Goal: Task Accomplishment & Management: Manage account settings

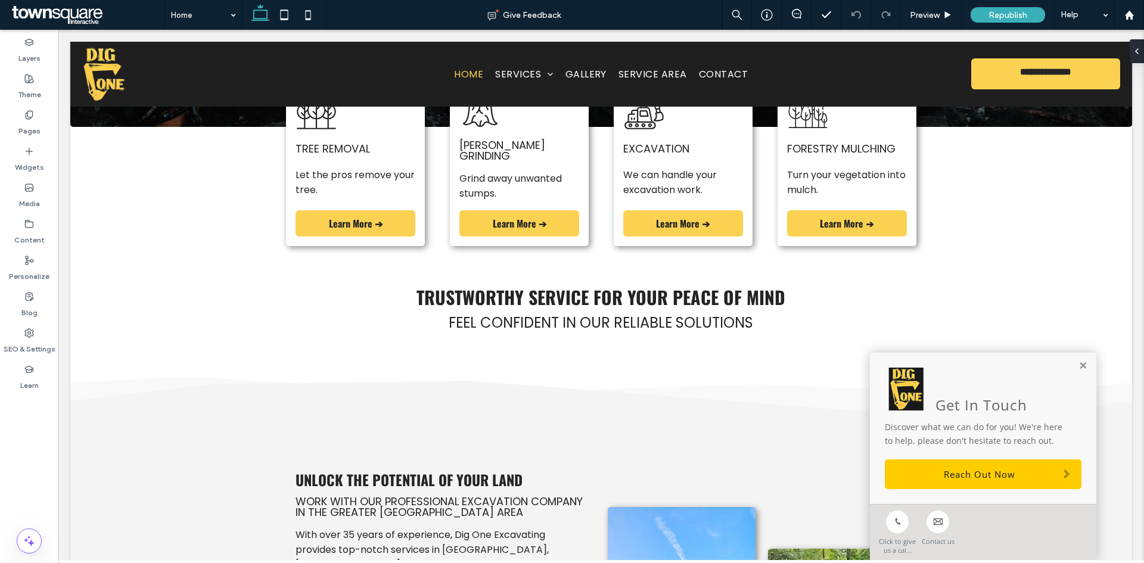
scroll to position [243, 0]
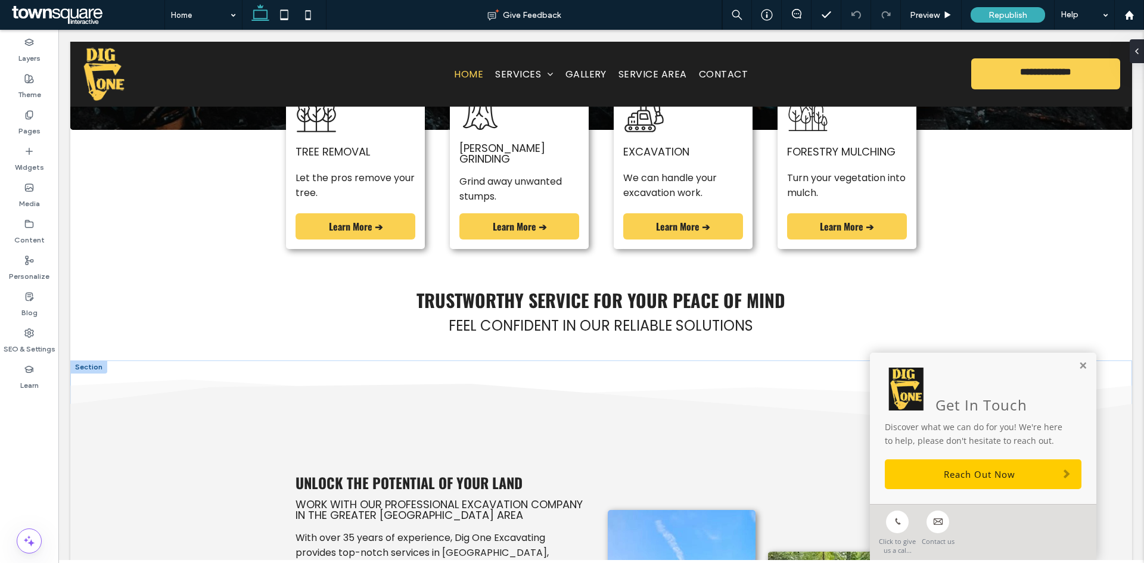
drag, startPoint x: 1071, startPoint y: 365, endPoint x: 1065, endPoint y: 366, distance: 6.1
click at [1078, 365] on link at bounding box center [1082, 366] width 9 height 10
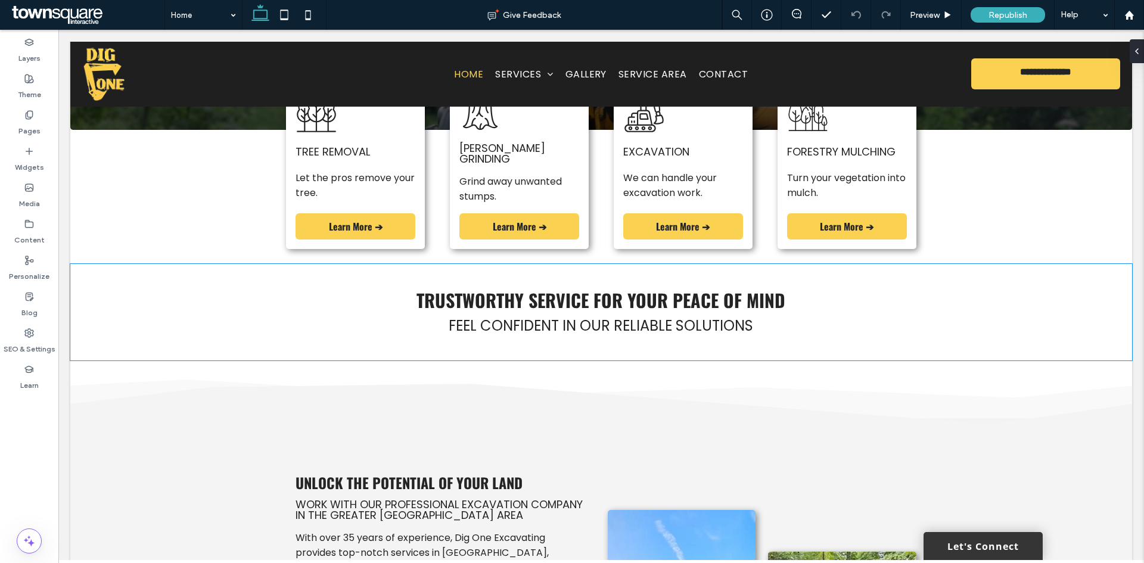
scroll to position [0, 0]
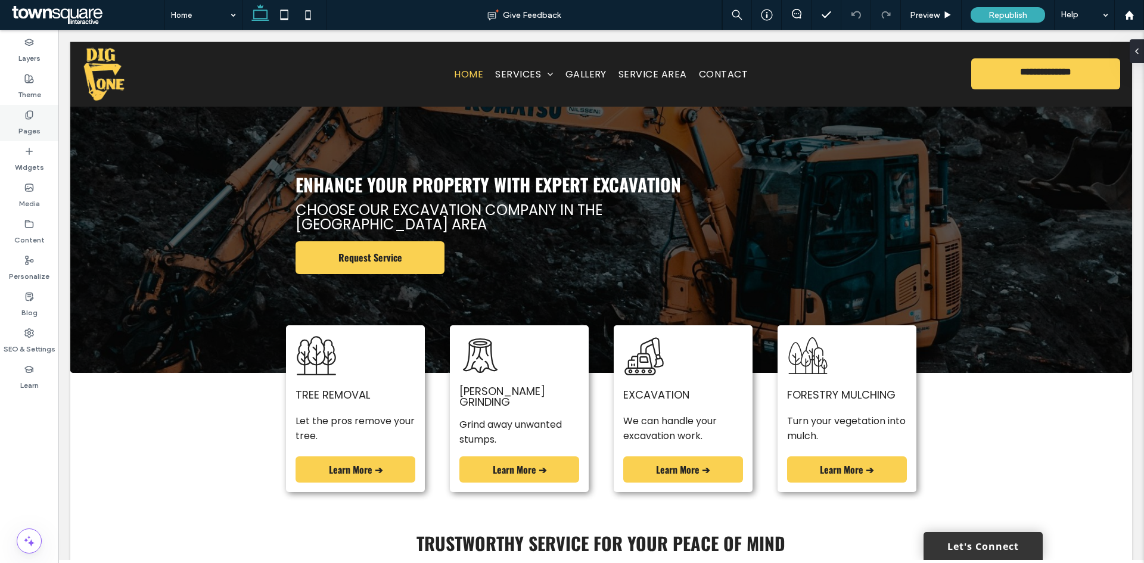
click at [29, 127] on label "Pages" at bounding box center [29, 128] width 22 height 17
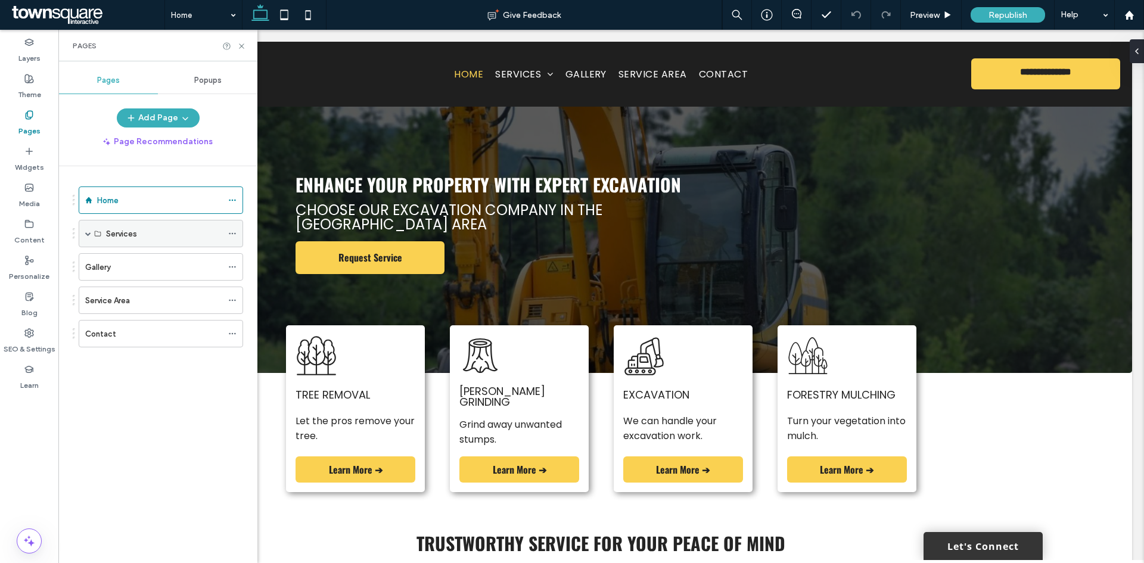
click at [86, 233] on span at bounding box center [88, 234] width 6 height 6
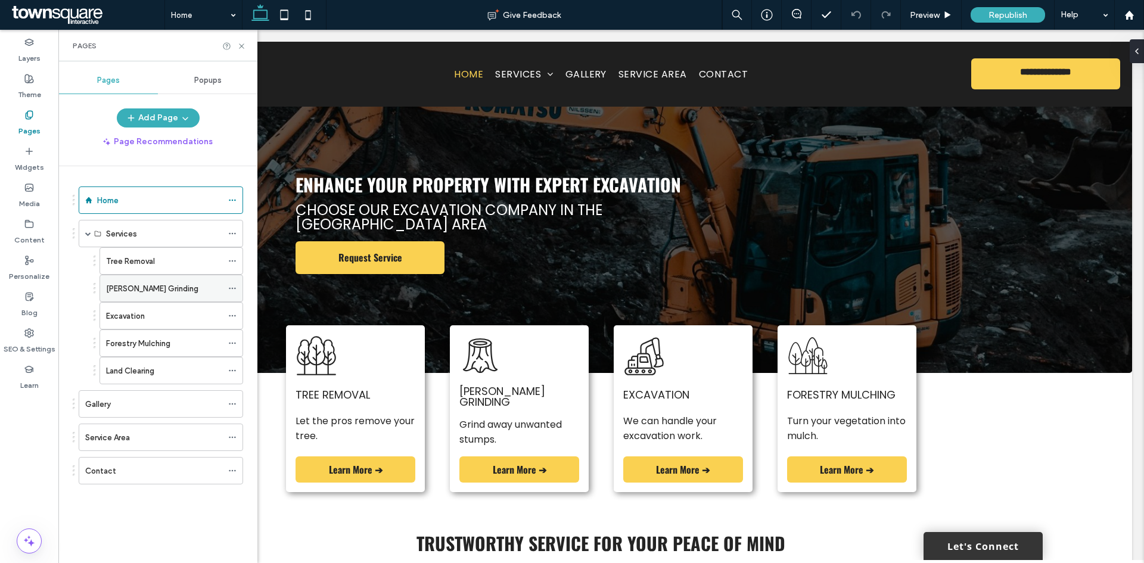
click at [134, 290] on label "[PERSON_NAME] Grinding" at bounding box center [152, 288] width 92 height 21
click at [241, 47] on use at bounding box center [241, 45] width 5 height 5
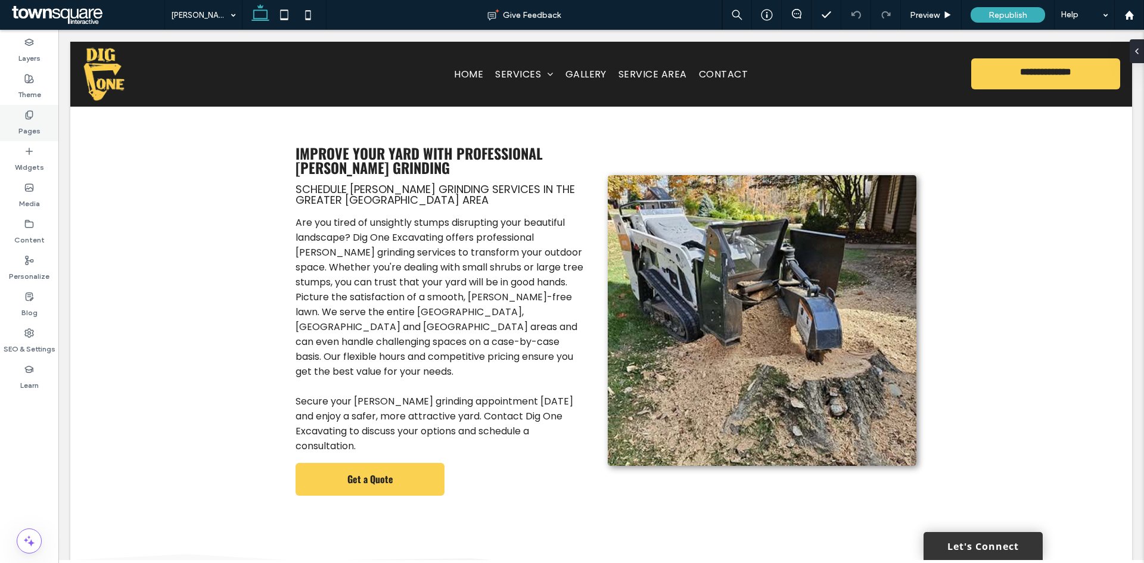
click at [17, 118] on div "Pages" at bounding box center [29, 123] width 58 height 36
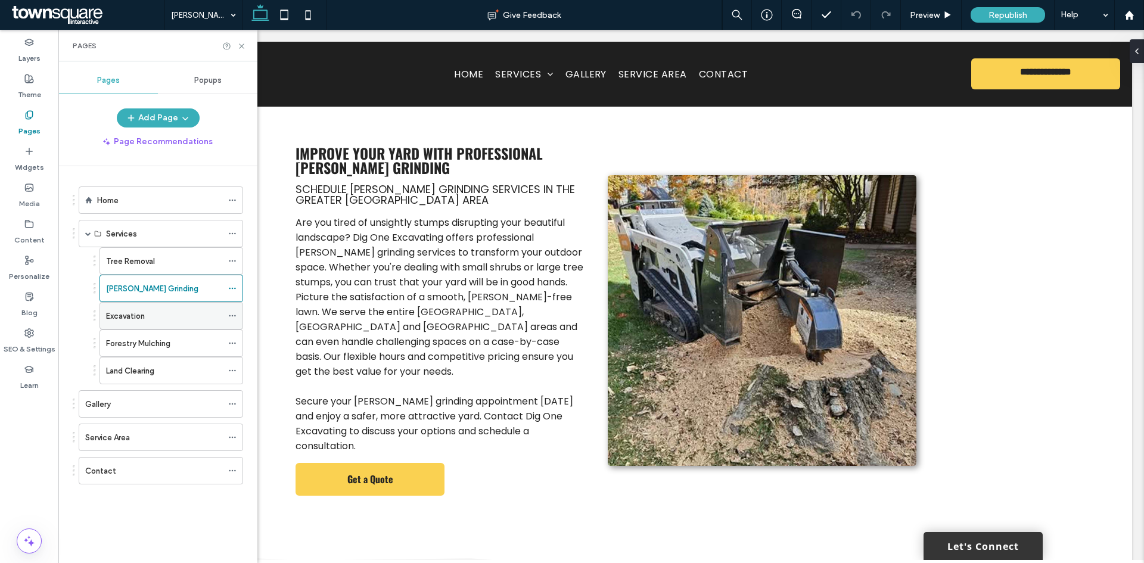
click at [121, 309] on label "Excavation" at bounding box center [125, 316] width 39 height 21
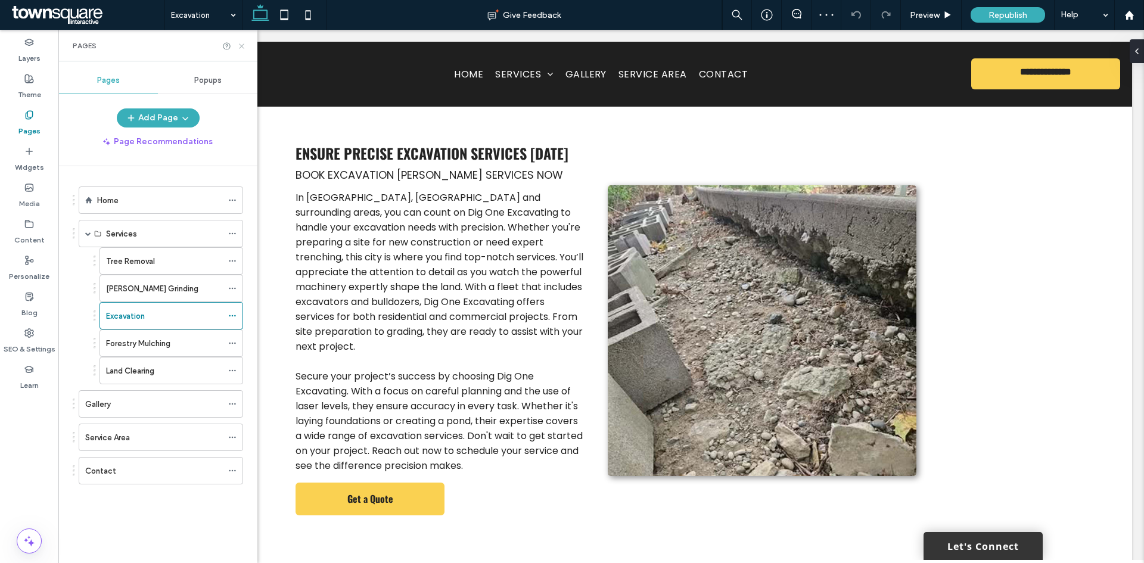
click at [241, 46] on use at bounding box center [241, 45] width 5 height 5
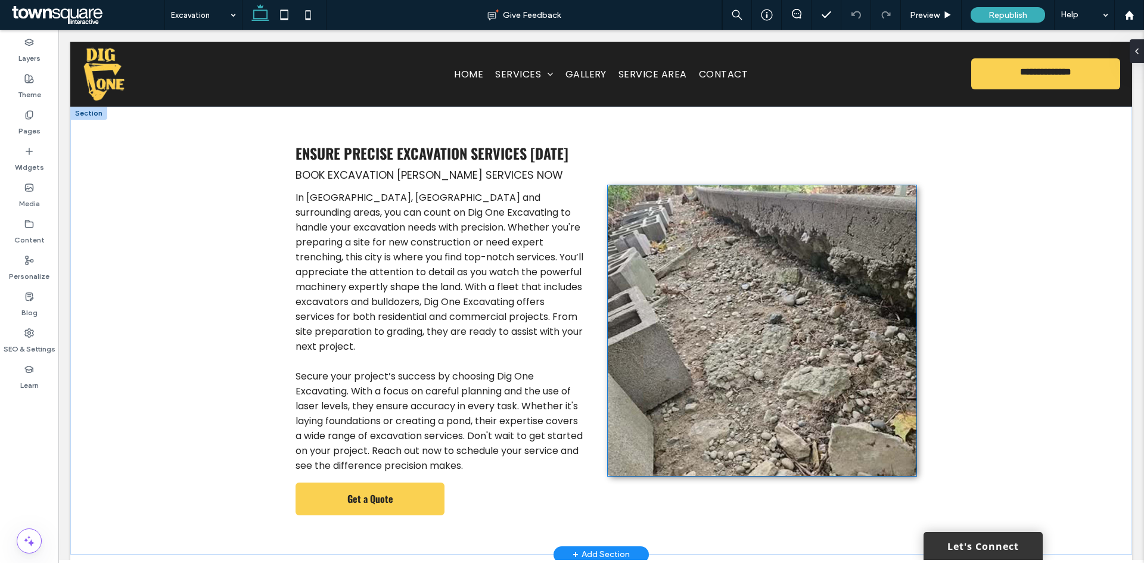
click at [764, 325] on img at bounding box center [762, 330] width 309 height 291
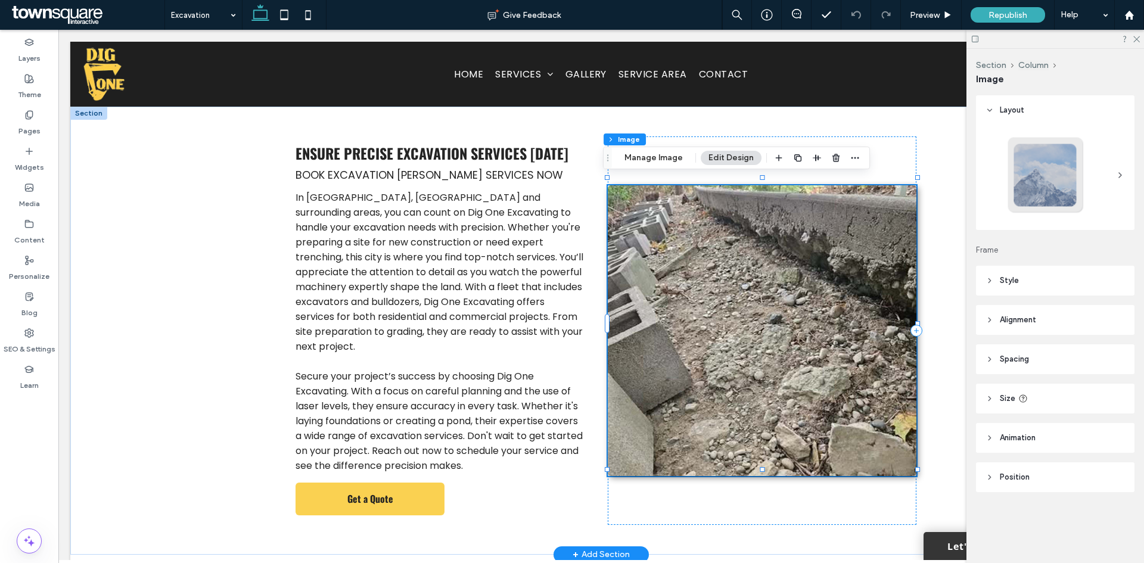
click at [763, 325] on img at bounding box center [762, 330] width 309 height 291
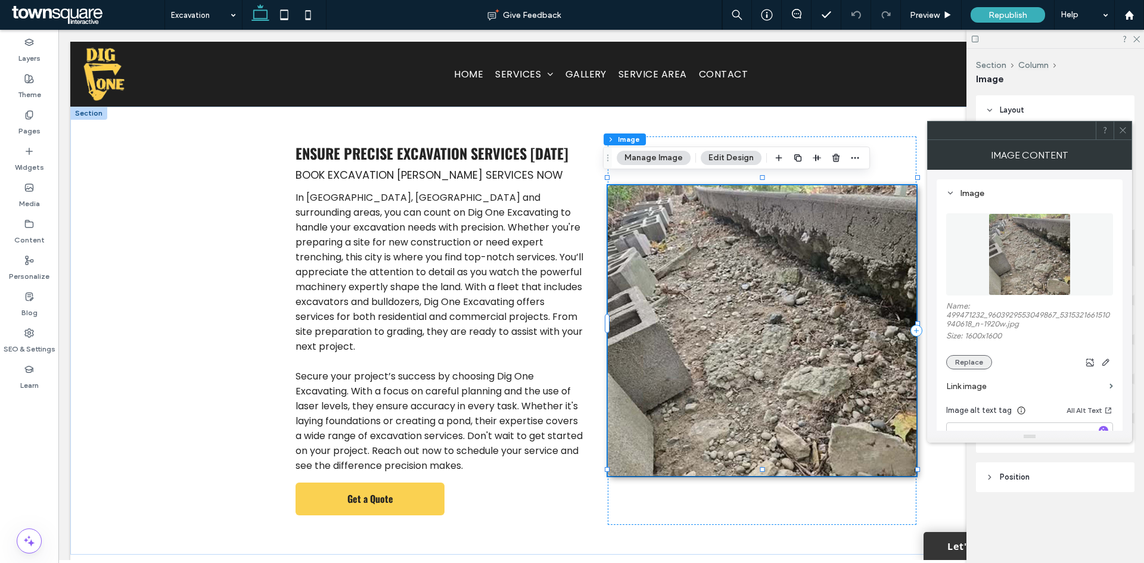
click at [967, 363] on button "Replace" at bounding box center [969, 362] width 46 height 14
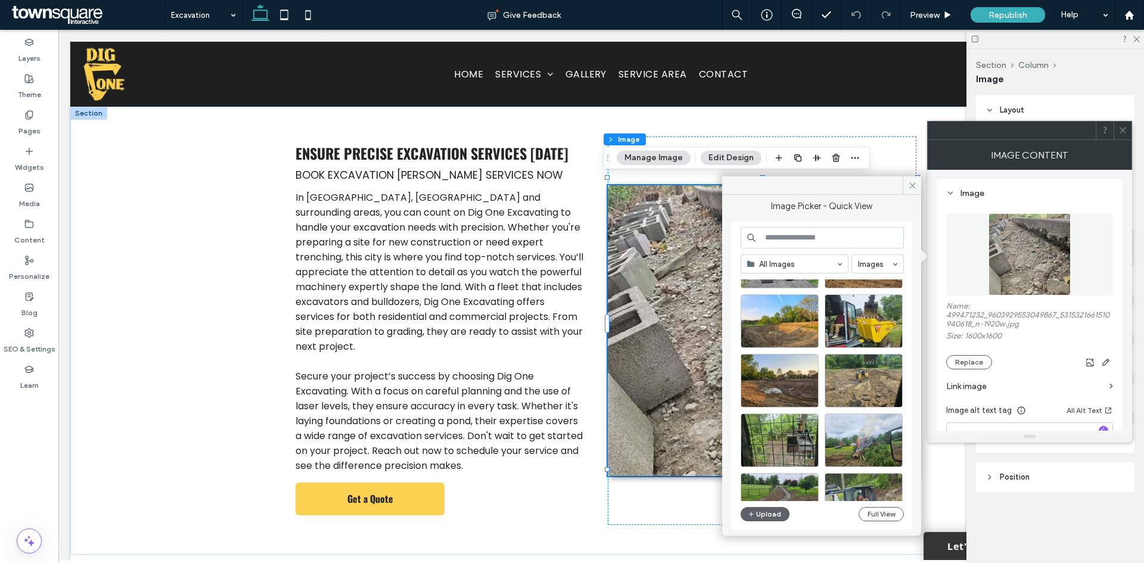
scroll to position [179, 0]
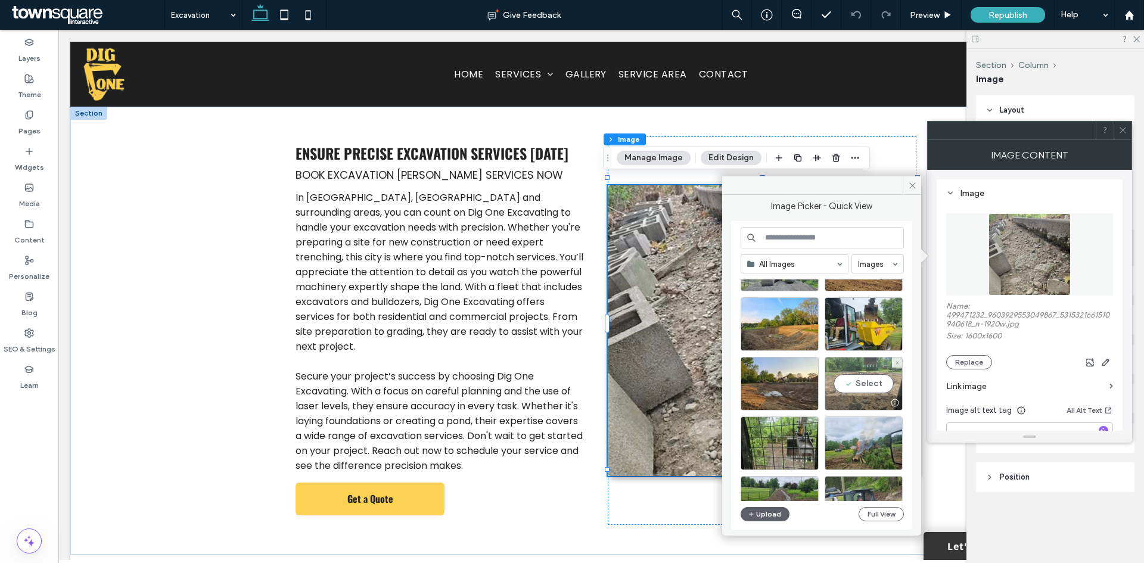
click at [871, 387] on div "Select" at bounding box center [863, 384] width 78 height 54
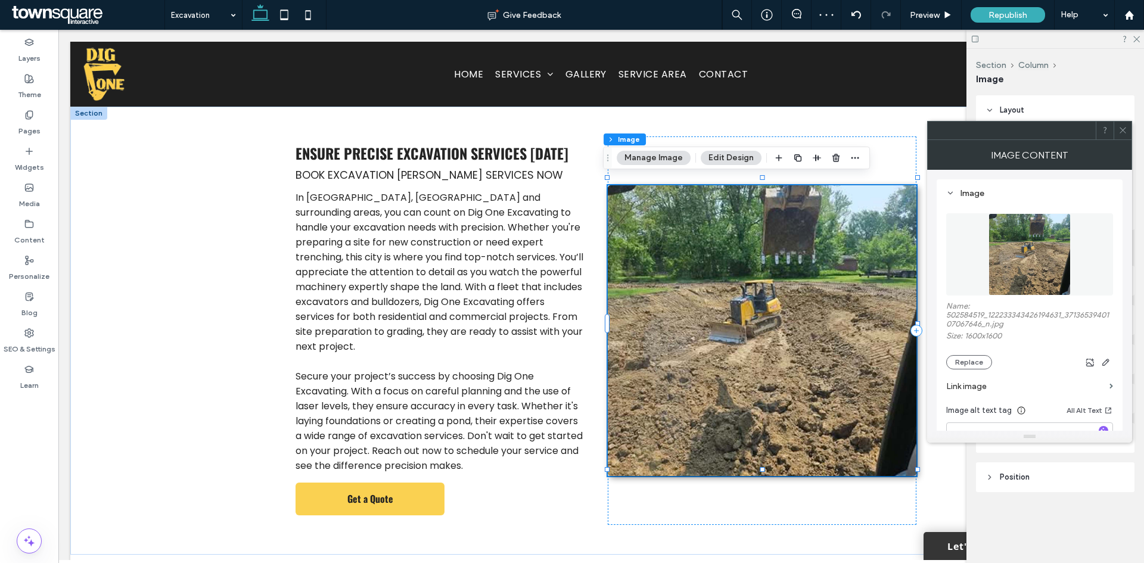
click at [1117, 132] on div at bounding box center [1122, 131] width 18 height 18
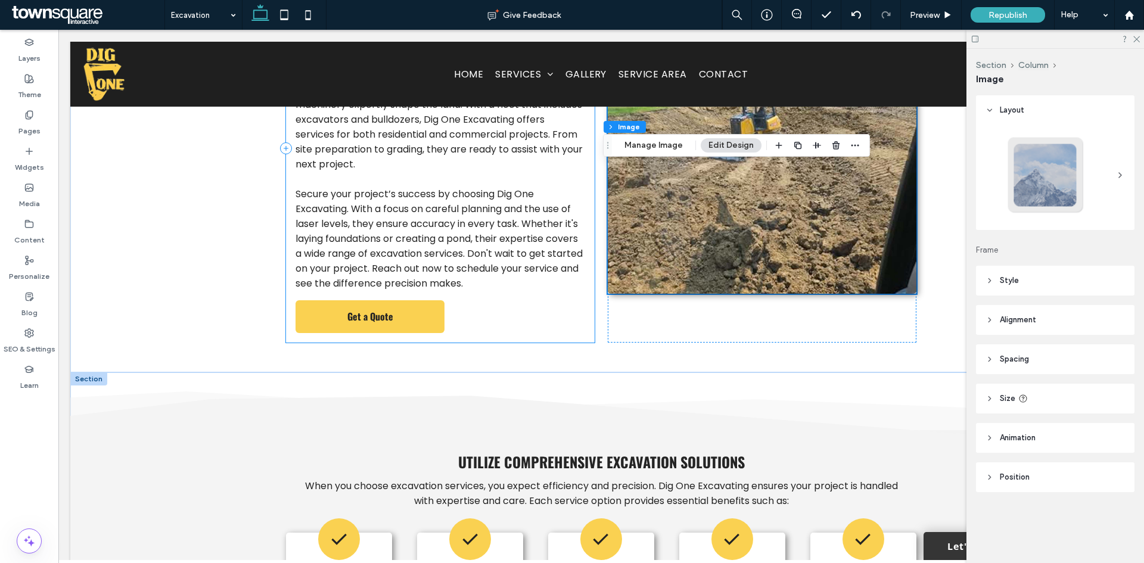
scroll to position [438, 0]
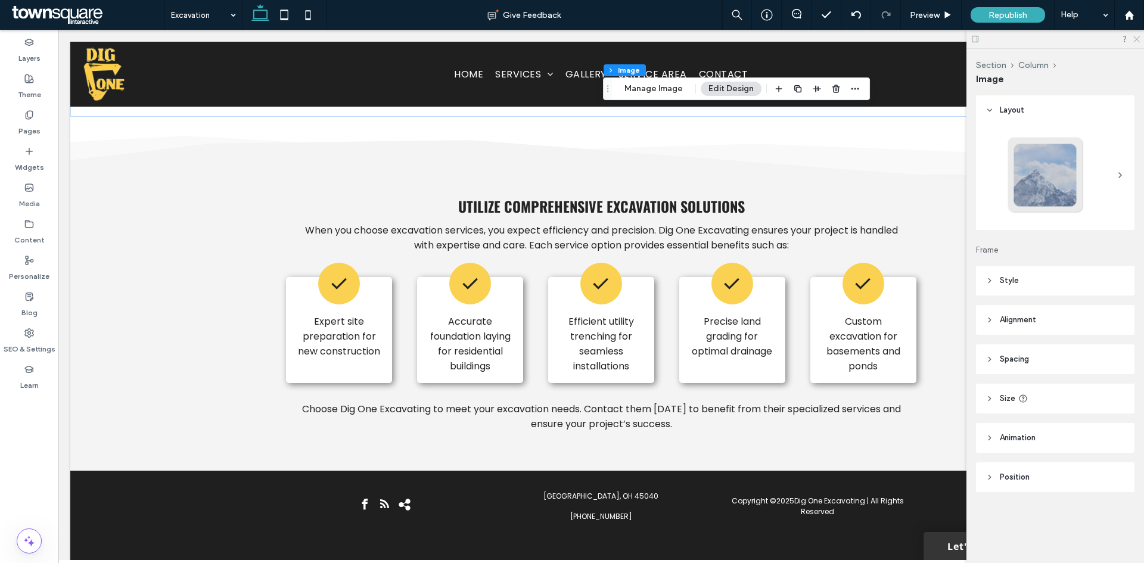
click at [1136, 39] on use at bounding box center [1136, 39] width 7 height 7
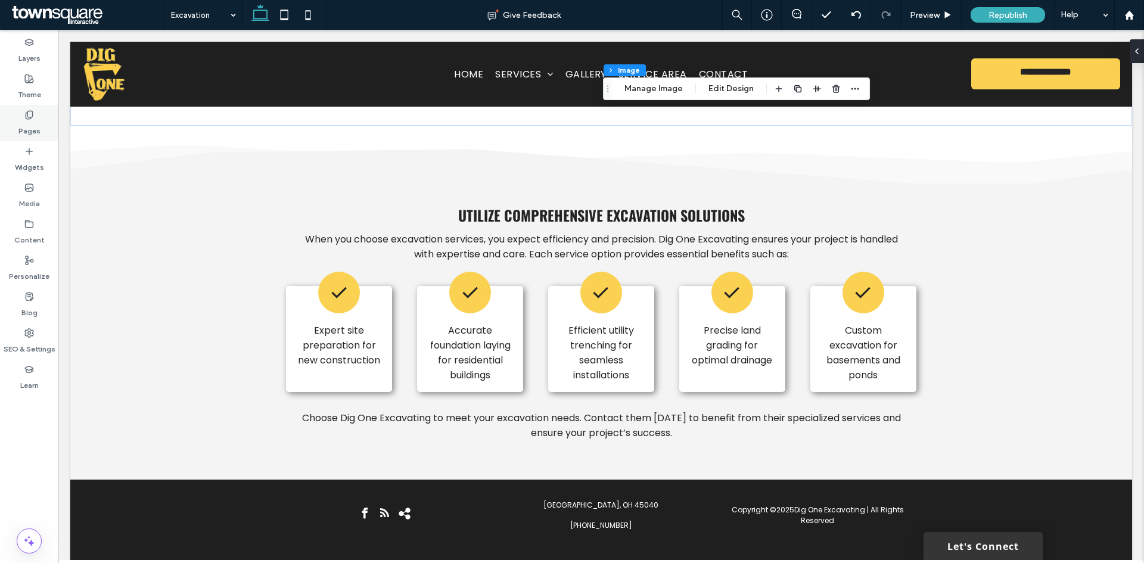
click at [32, 119] on icon at bounding box center [29, 115] width 10 height 10
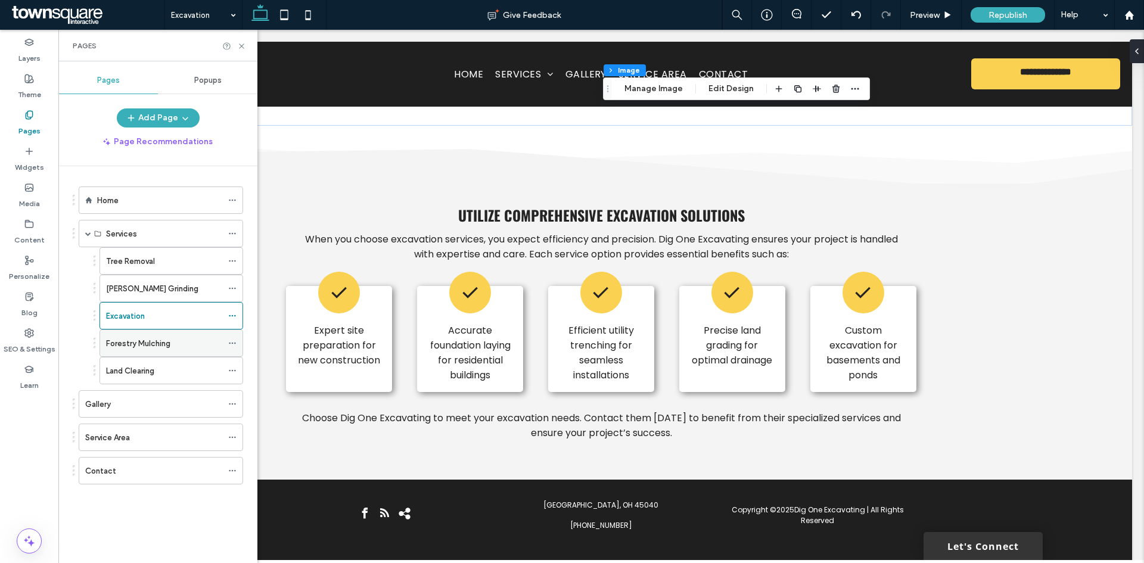
click at [132, 335] on div "Forestry Mulching" at bounding box center [164, 343] width 116 height 26
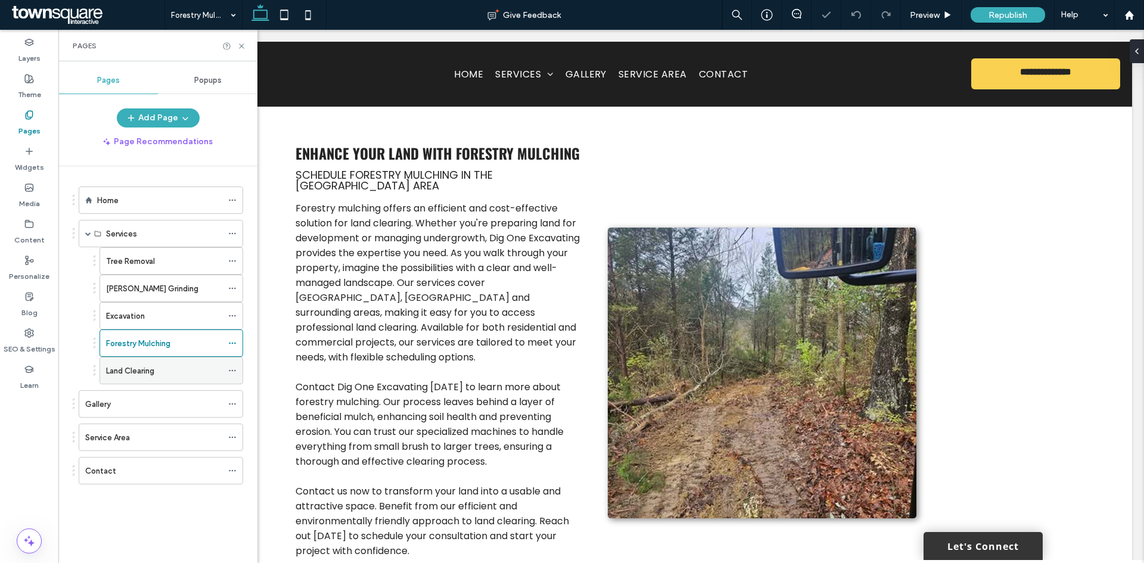
click at [152, 373] on label "Land Clearing" at bounding box center [130, 370] width 48 height 21
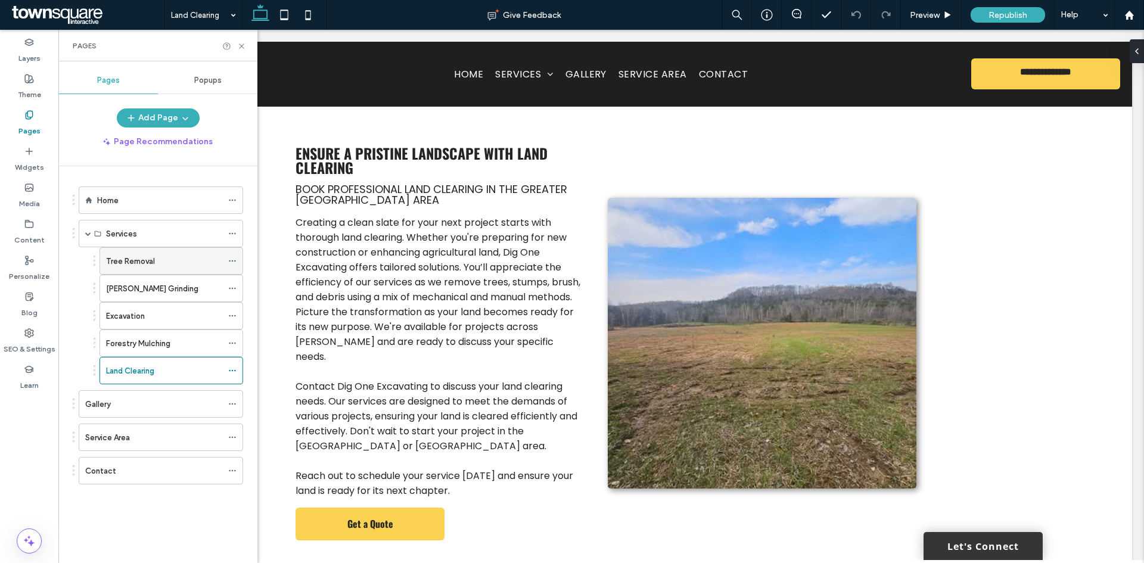
click at [171, 266] on div "Tree Removal" at bounding box center [164, 261] width 116 height 13
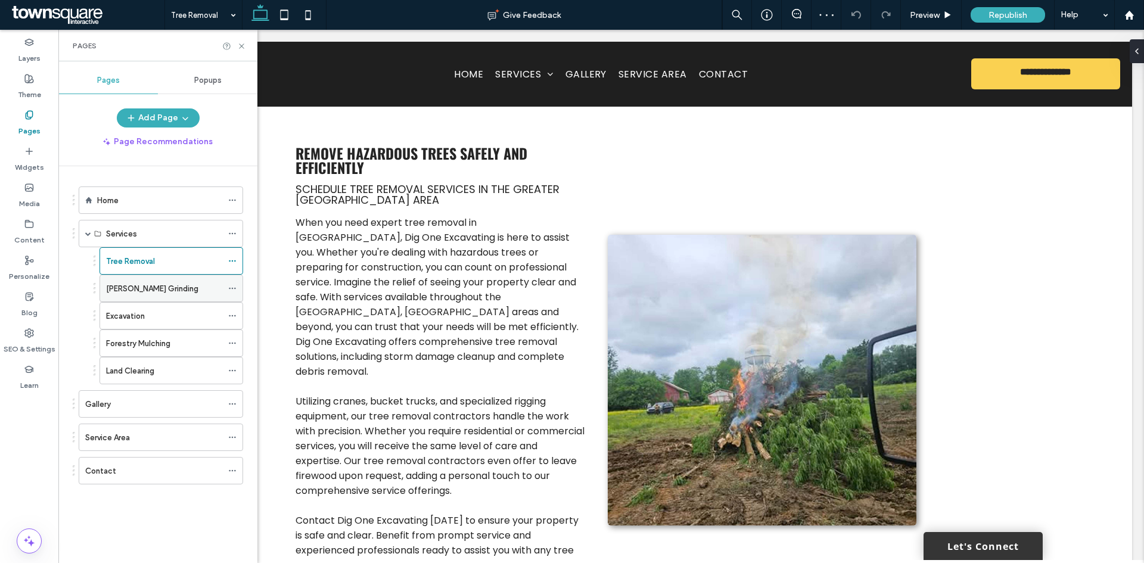
click at [144, 285] on label "[PERSON_NAME] Grinding" at bounding box center [152, 288] width 92 height 21
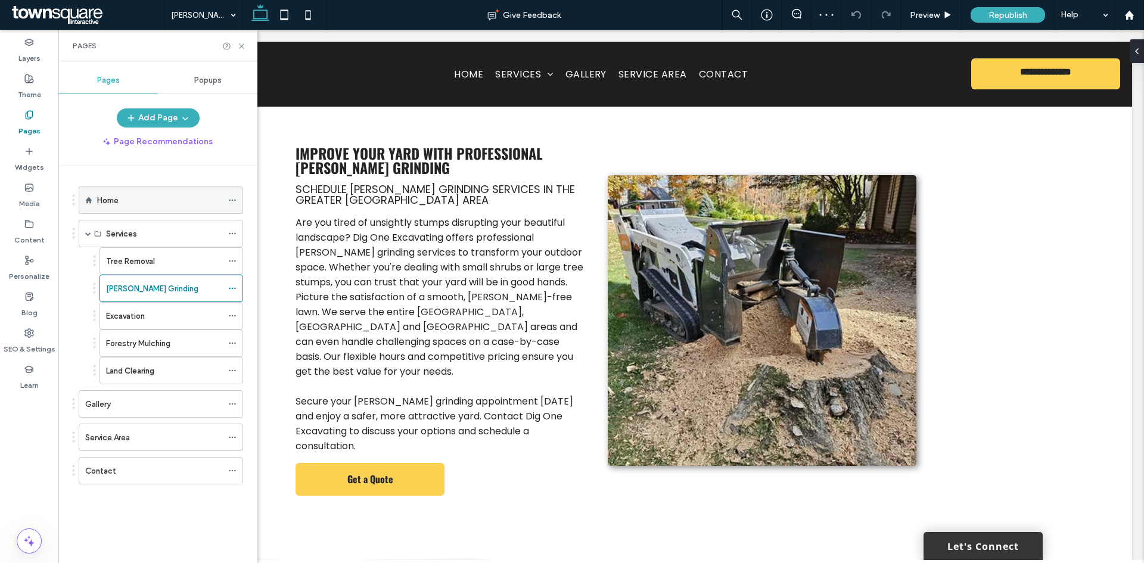
click at [131, 208] on div "Home" at bounding box center [159, 200] width 125 height 26
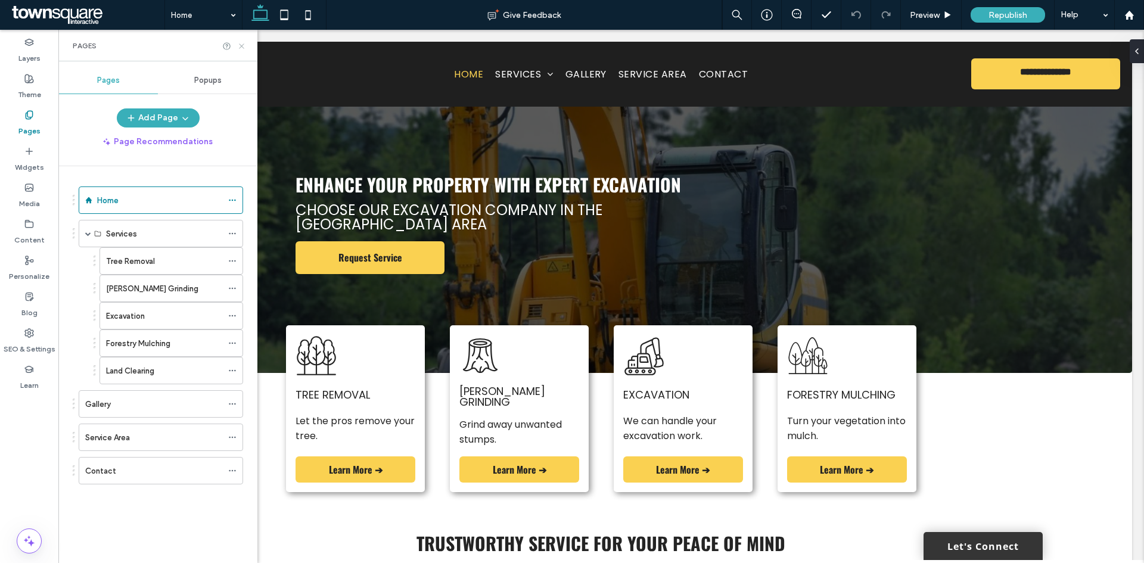
click at [241, 46] on use at bounding box center [241, 45] width 5 height 5
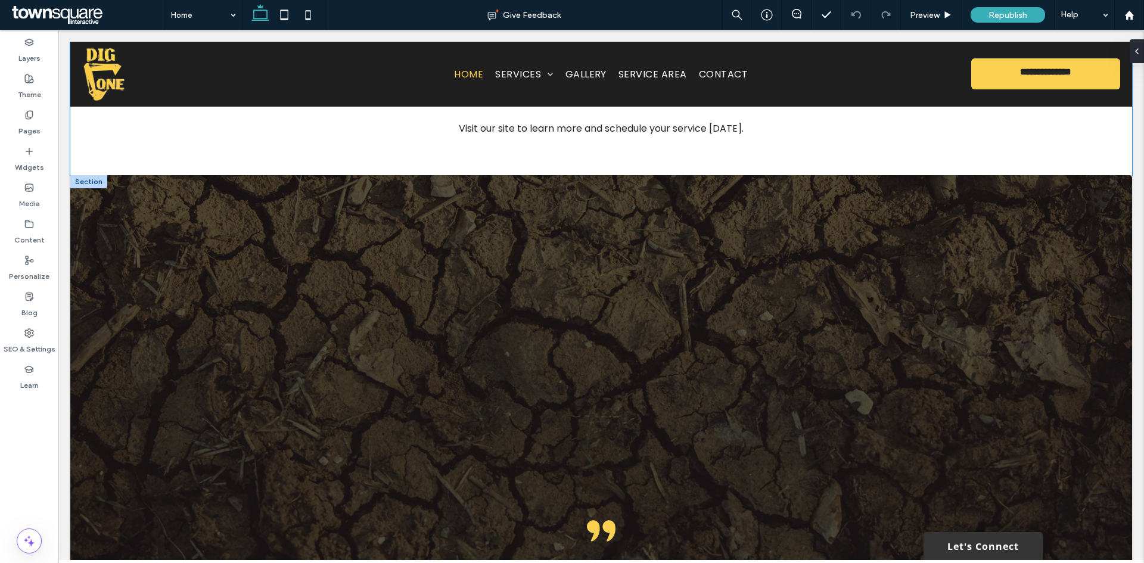
scroll to position [1668, 0]
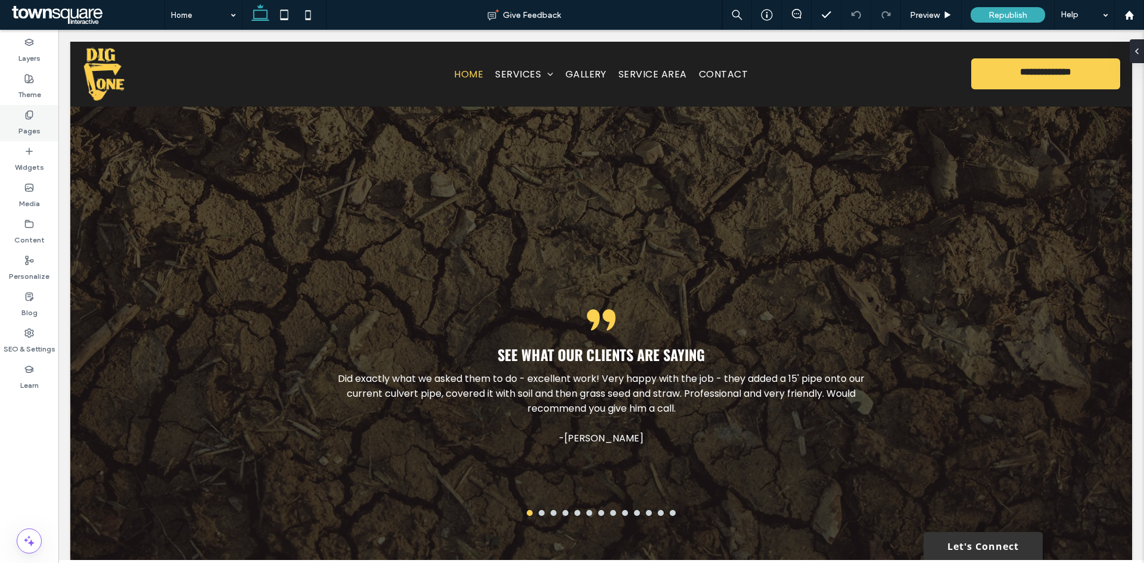
click at [39, 126] on label "Pages" at bounding box center [29, 128] width 22 height 17
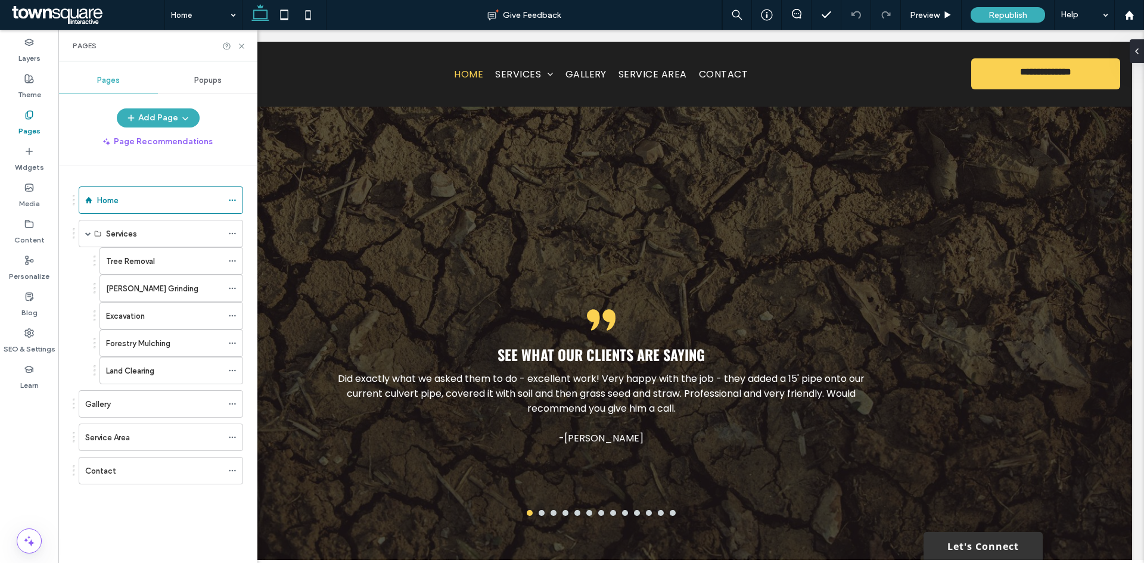
click at [131, 320] on label "Excavation" at bounding box center [125, 316] width 39 height 21
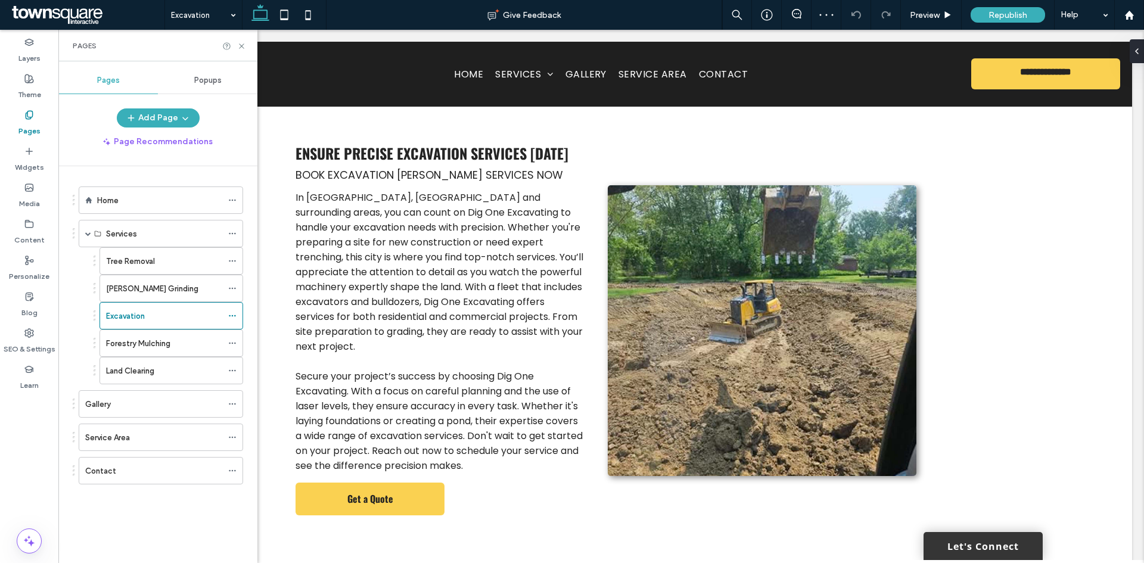
click at [244, 51] on div "Pages" at bounding box center [157, 46] width 199 height 32
click at [242, 45] on use at bounding box center [241, 45] width 5 height 5
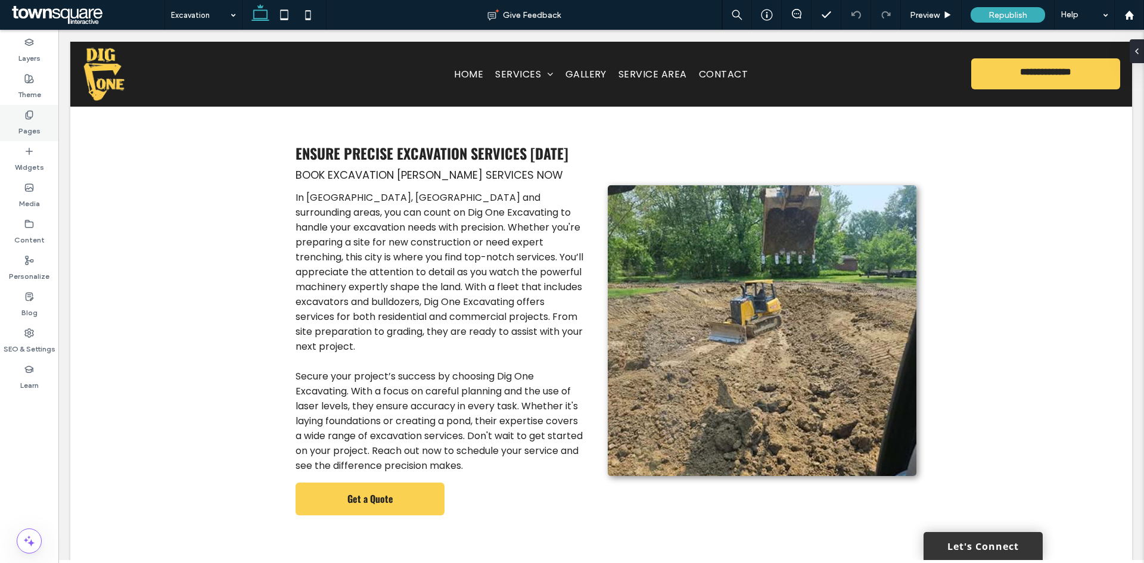
click at [15, 130] on div "Pages" at bounding box center [29, 123] width 58 height 36
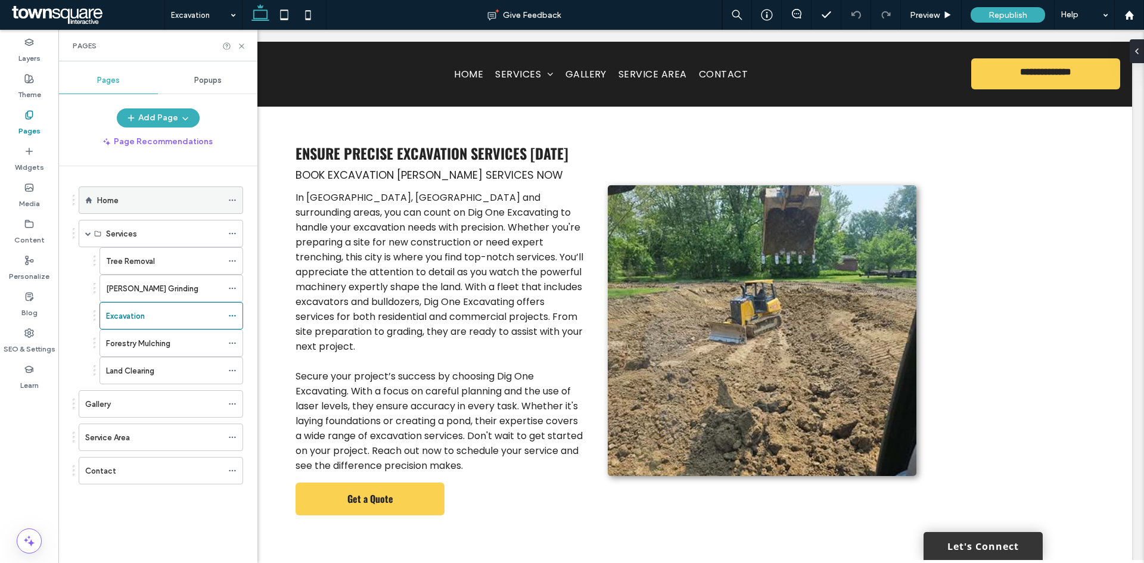
click at [121, 195] on div "Home" at bounding box center [159, 200] width 125 height 13
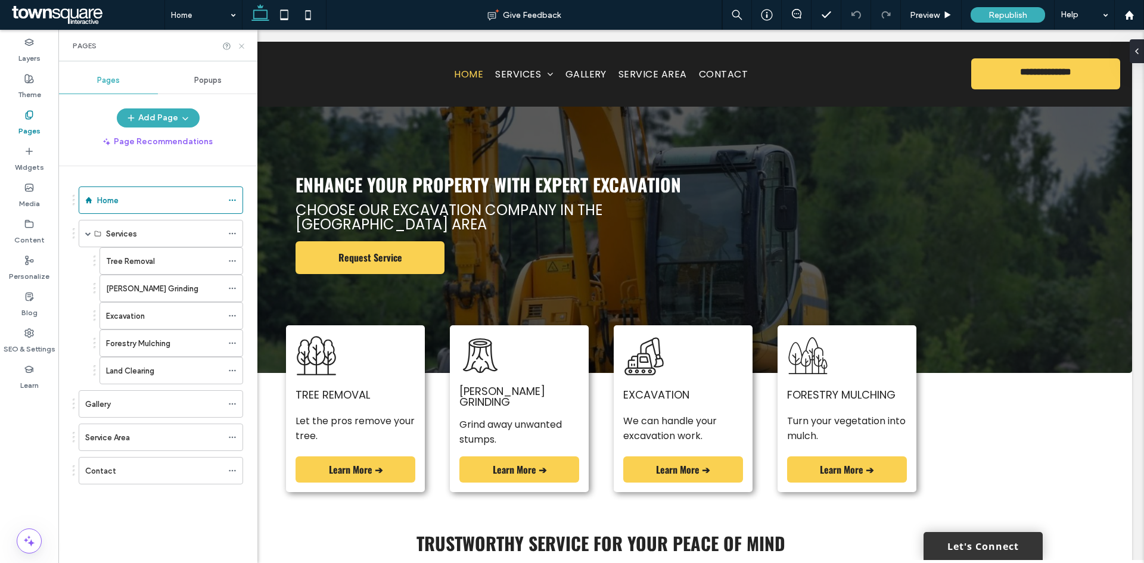
click at [240, 45] on use at bounding box center [241, 45] width 5 height 5
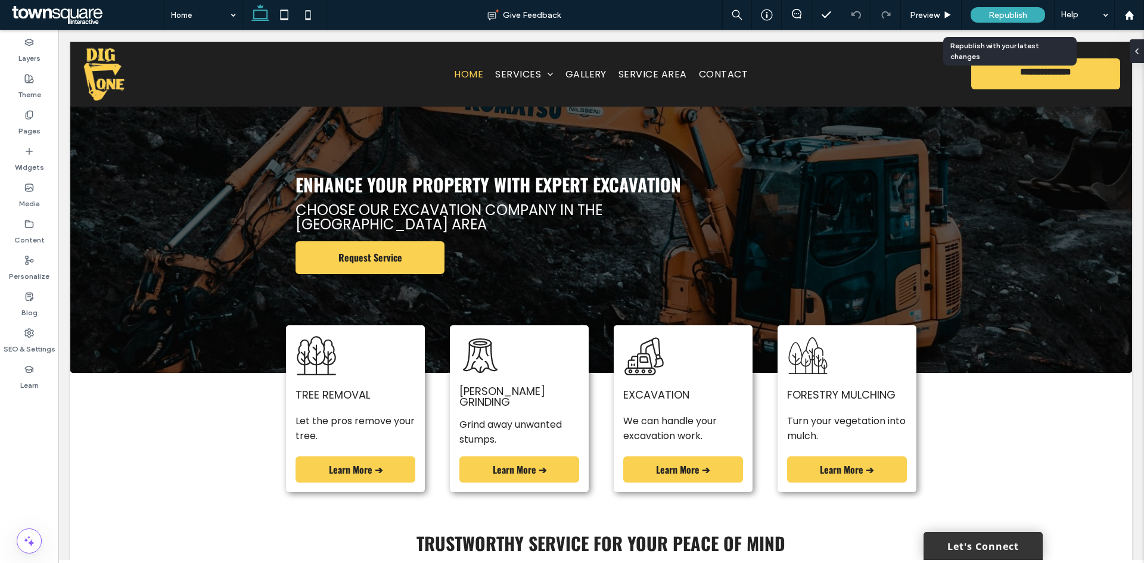
click at [1003, 10] on span "Republish" at bounding box center [1007, 15] width 39 height 10
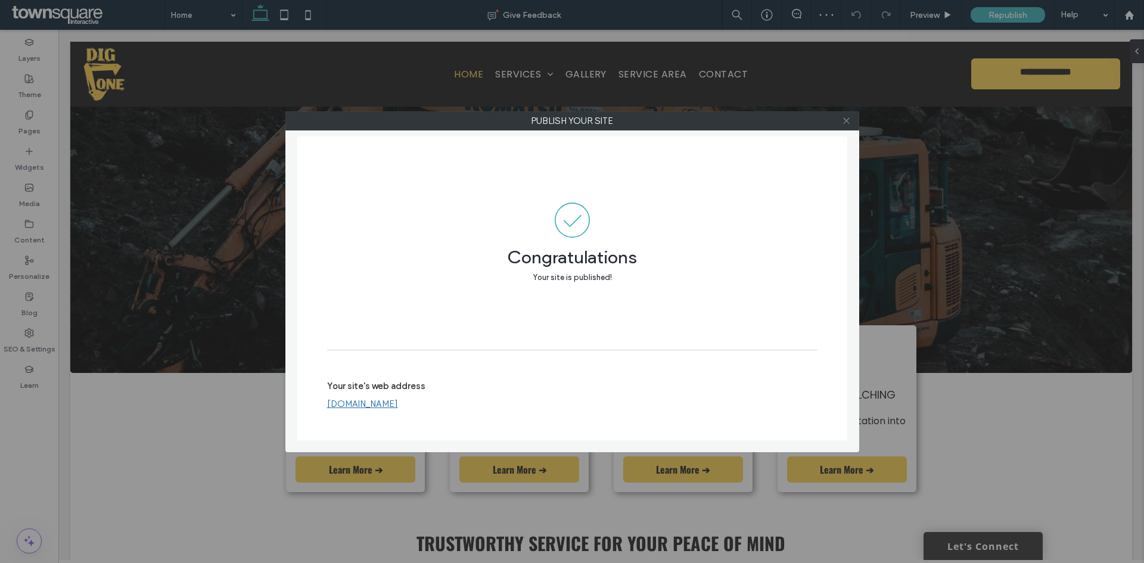
click at [844, 122] on icon at bounding box center [846, 120] width 9 height 9
